Goal: Task Accomplishment & Management: Manage account settings

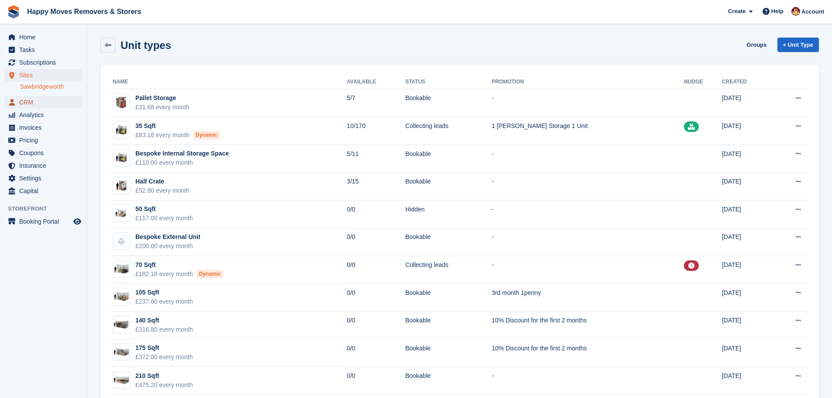
click at [28, 98] on span "CRM" at bounding box center [45, 102] width 52 height 12
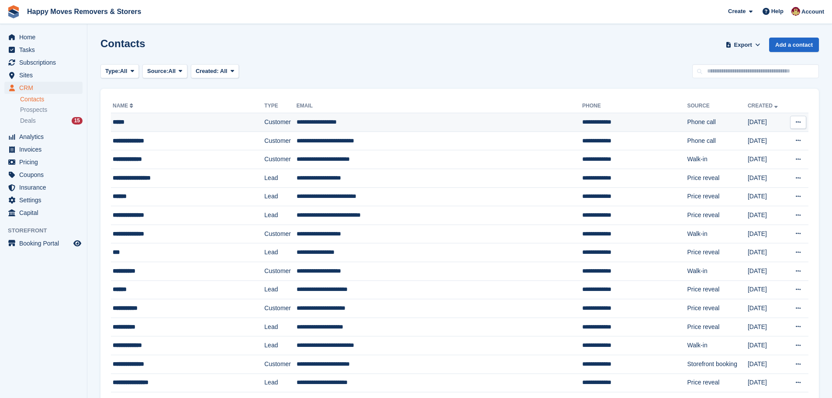
click at [314, 118] on td "**********" at bounding box center [440, 122] width 286 height 19
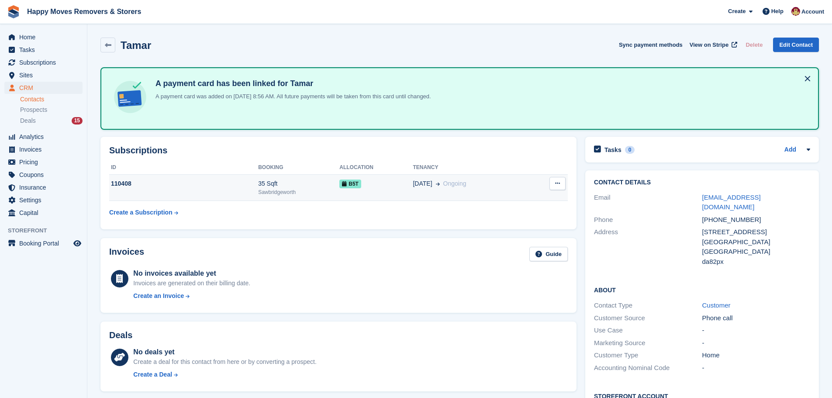
click at [120, 183] on div "110408" at bounding box center [183, 183] width 149 height 9
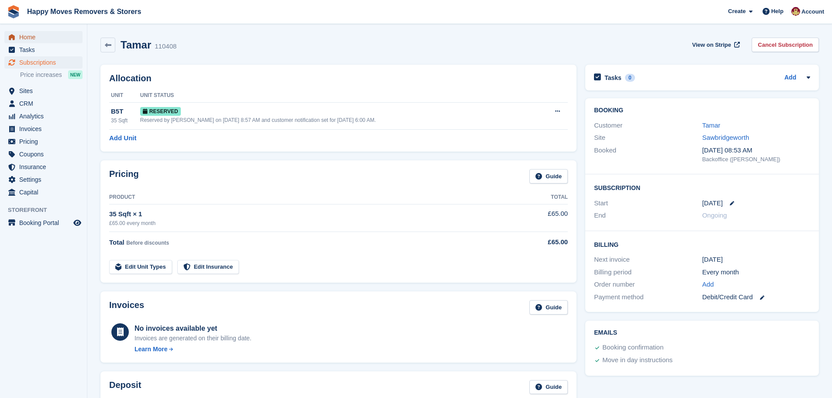
click at [29, 38] on span "Home" at bounding box center [45, 37] width 52 height 12
